Goal: Transaction & Acquisition: Purchase product/service

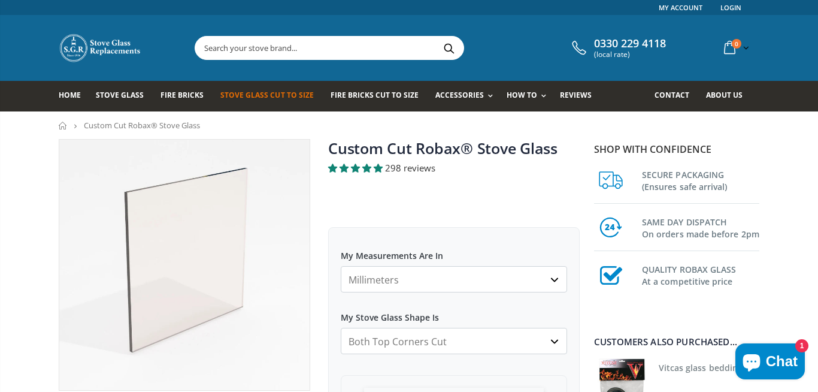
select select "both-top-corners-cut"
click at [400, 57] on input "text" at bounding box center [396, 48] width 402 height 23
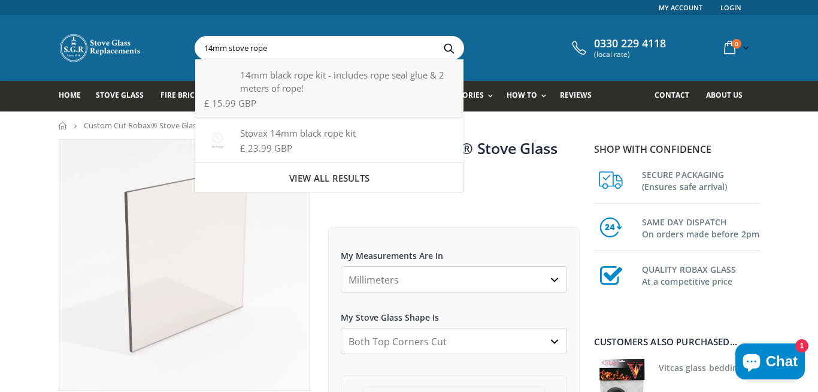
type input "14mm stove rope"
click at [308, 81] on div "14mm black rope kit - includes rope seal glue & 2 meters of rope!" at bounding box center [329, 81] width 250 height 26
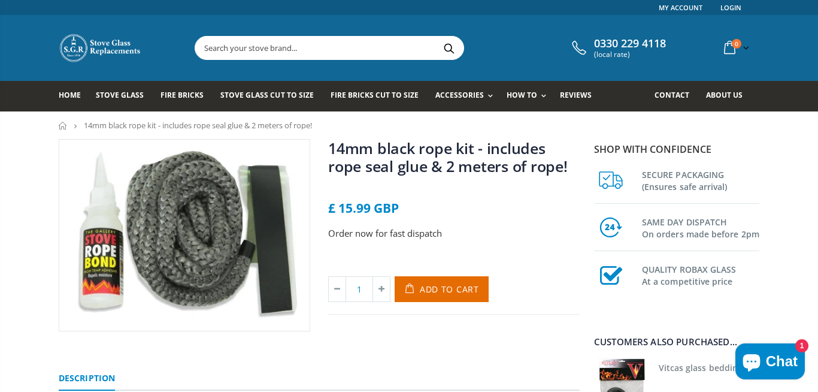
click at [293, 44] on input "text" at bounding box center [396, 48] width 402 height 23
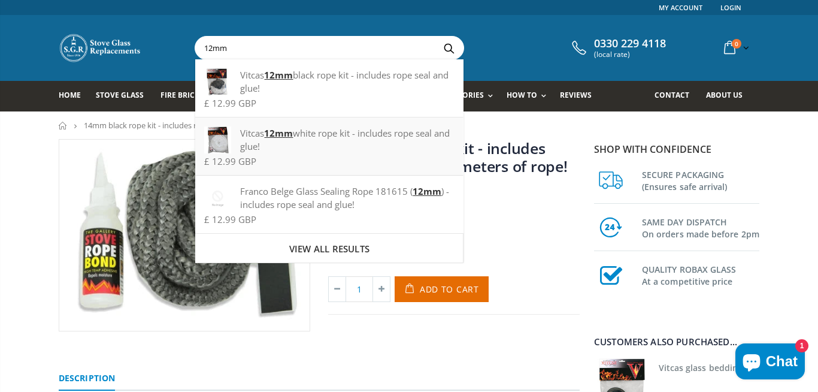
type input "12mm"
click at [296, 138] on div "Vitcas 12mm white rope kit - includes rope seal and glue!" at bounding box center [329, 139] width 250 height 26
